Goal: Task Accomplishment & Management: Manage account settings

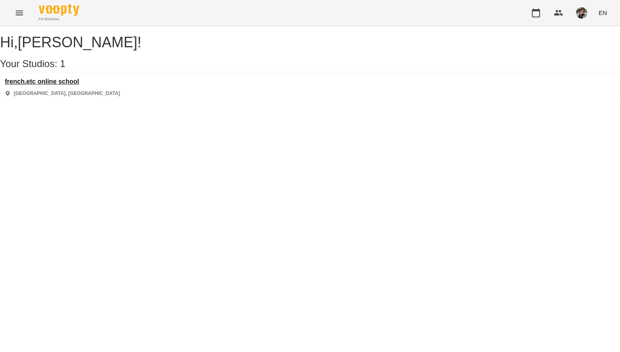
click at [83, 85] on h3 "french.etc online school" at bounding box center [62, 81] width 115 height 7
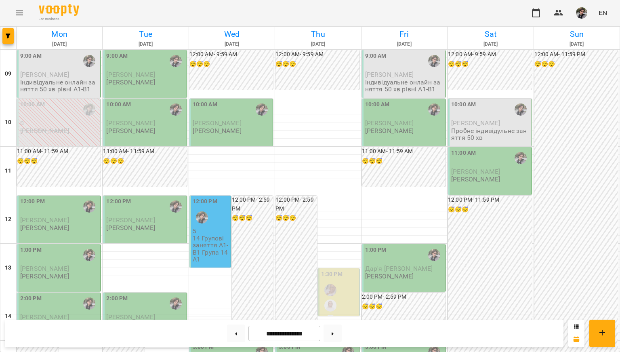
click at [50, 80] on p "Індивідуальне онлайн заняття 50 хв рівні А1-В1" at bounding box center [59, 86] width 78 height 14
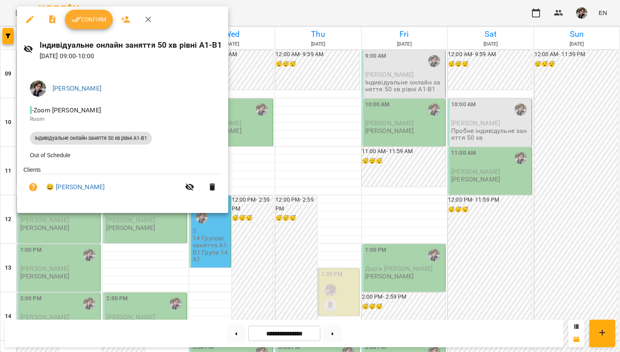
click at [104, 22] on span "Confirm" at bounding box center [89, 20] width 35 height 10
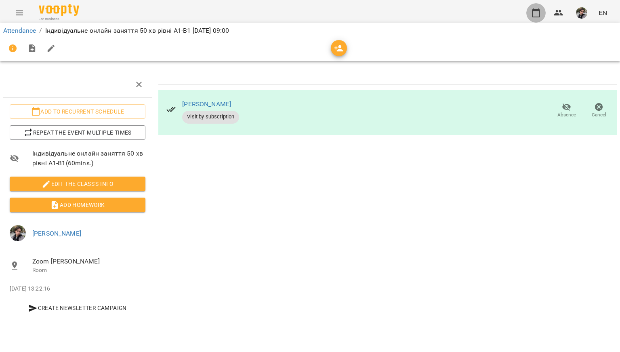
click at [533, 15] on icon "button" at bounding box center [536, 12] width 8 height 9
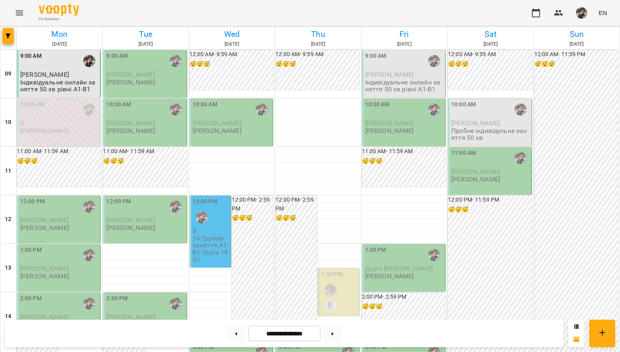
click at [478, 132] on p "Пробне індивідульне заняття 50 хв" at bounding box center [490, 134] width 78 height 14
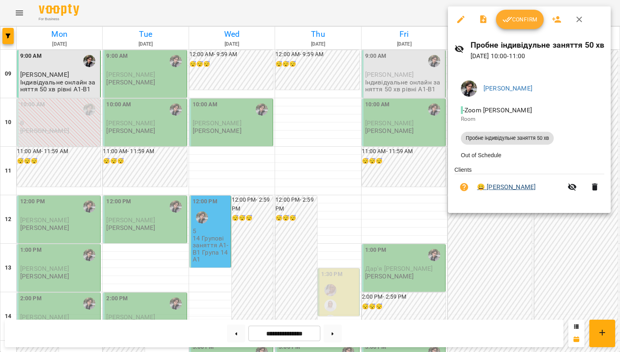
click at [502, 187] on link "😀 [PERSON_NAME]" at bounding box center [506, 187] width 59 height 10
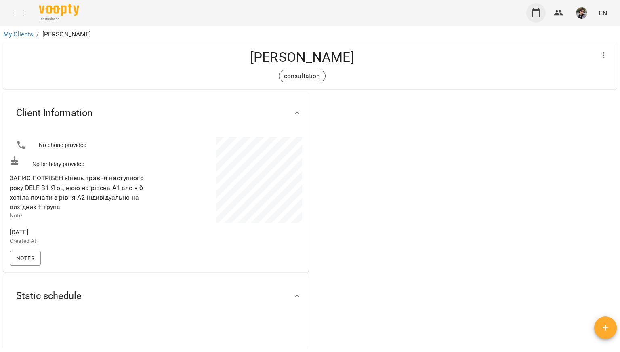
click at [535, 19] on button "button" at bounding box center [535, 12] width 19 height 19
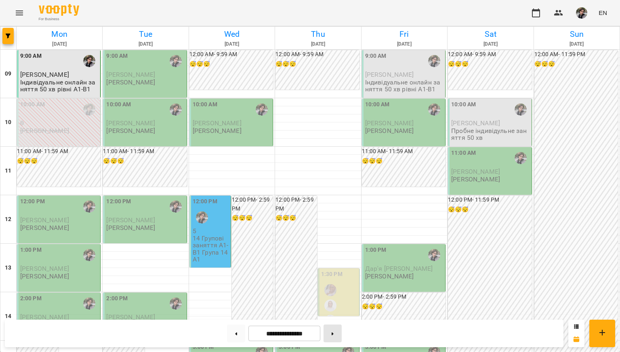
click at [334, 337] on button at bounding box center [333, 333] width 18 height 18
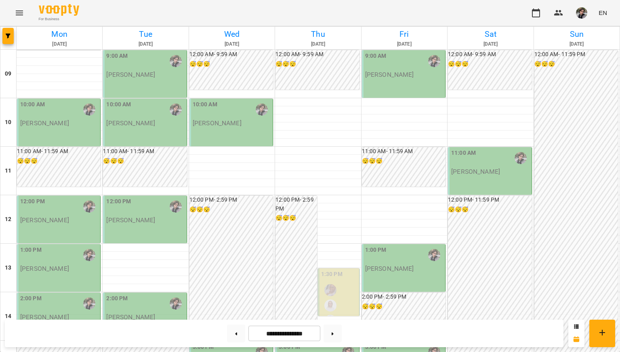
click at [148, 71] on div "9:00 AM [PERSON_NAME]" at bounding box center [145, 65] width 78 height 27
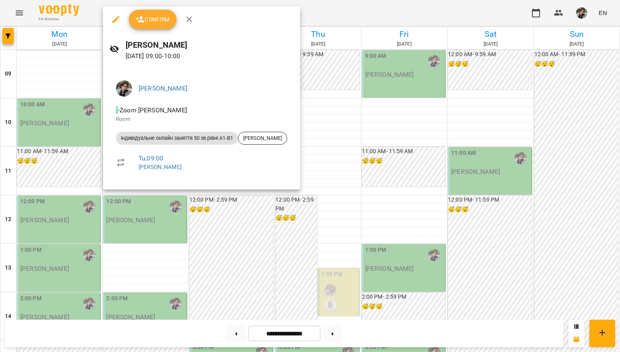
click at [57, 59] on div at bounding box center [310, 176] width 620 height 352
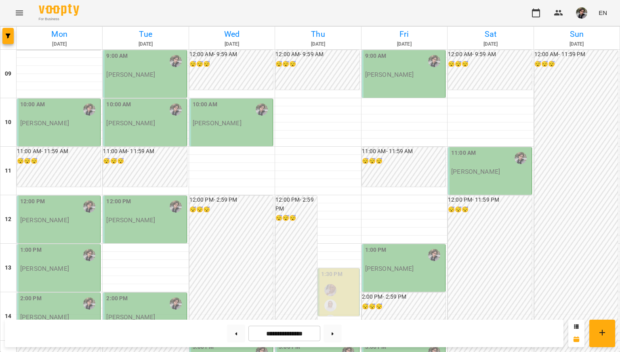
scroll to position [104, 0]
click at [58, 246] on div "1:00 PM [PERSON_NAME]" at bounding box center [59, 259] width 78 height 27
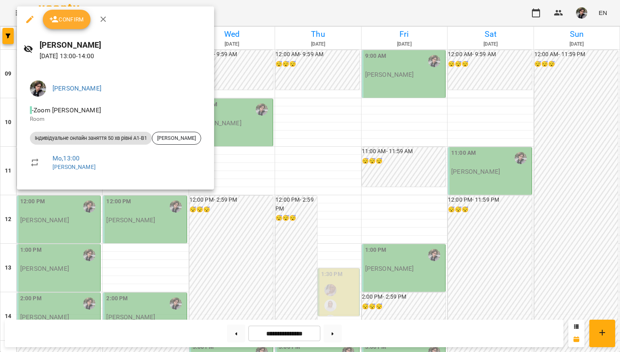
click at [76, 276] on div at bounding box center [310, 176] width 620 height 352
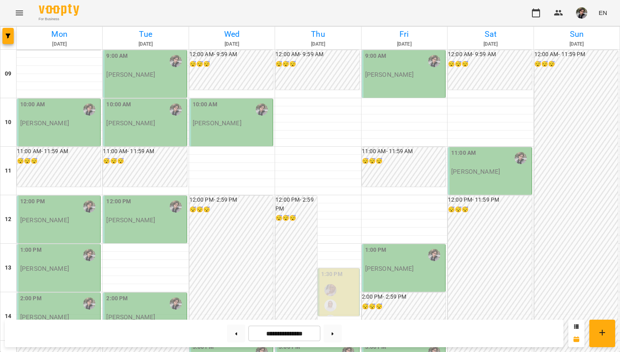
scroll to position [265, 0]
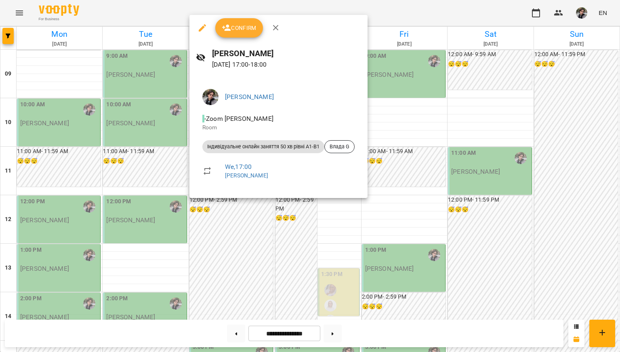
click at [486, 169] on div at bounding box center [310, 176] width 620 height 352
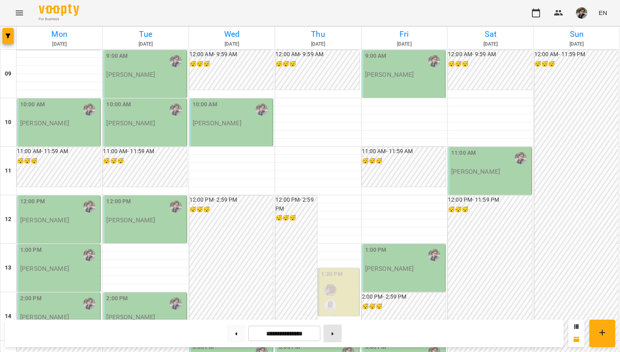
scroll to position [0, 0]
click at [339, 329] on button at bounding box center [333, 333] width 18 height 18
click at [234, 329] on button at bounding box center [236, 333] width 18 height 18
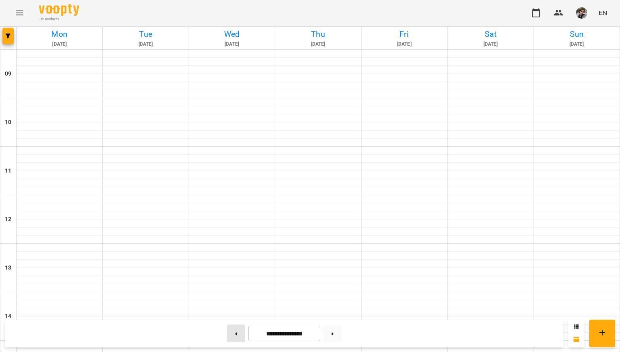
click at [234, 329] on button at bounding box center [236, 333] width 18 height 18
type input "**********"
